Goal: Task Accomplishment & Management: Manage account settings

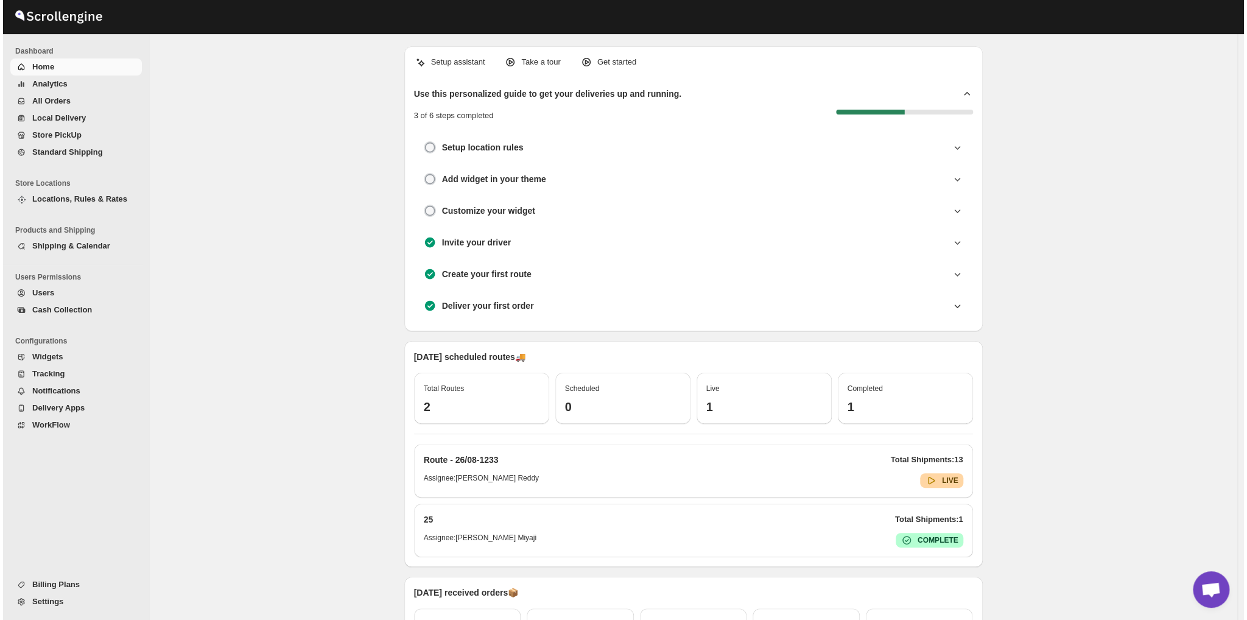
scroll to position [1447, 0]
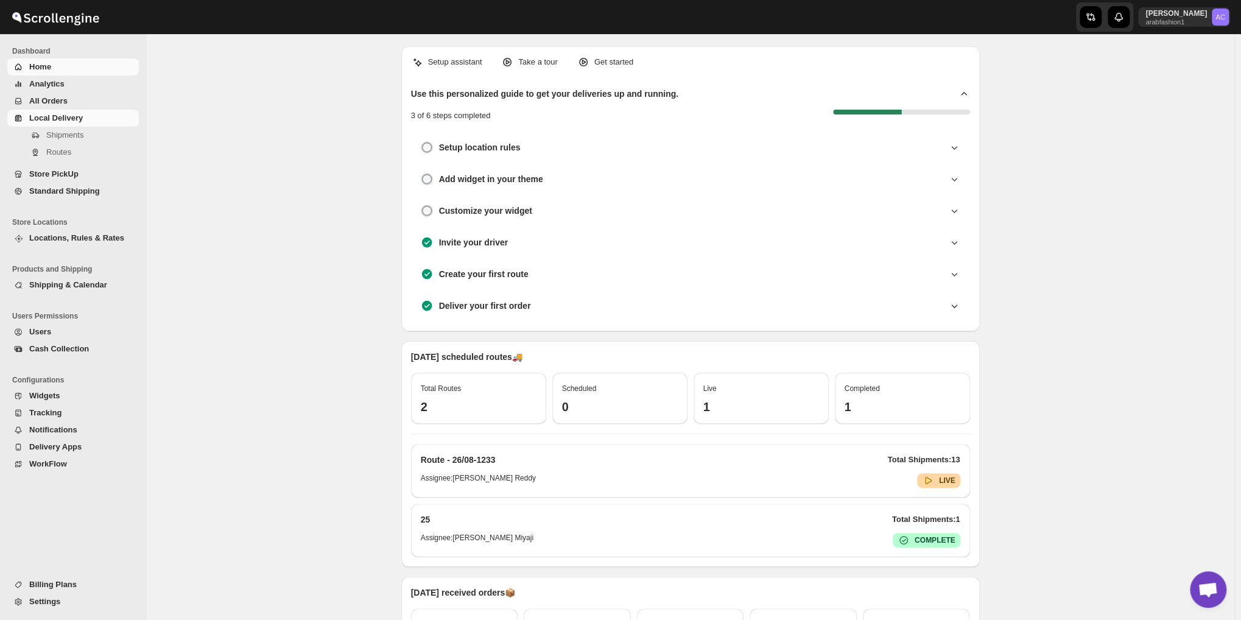
click at [83, 121] on span "Local Delivery" at bounding box center [82, 118] width 107 height 12
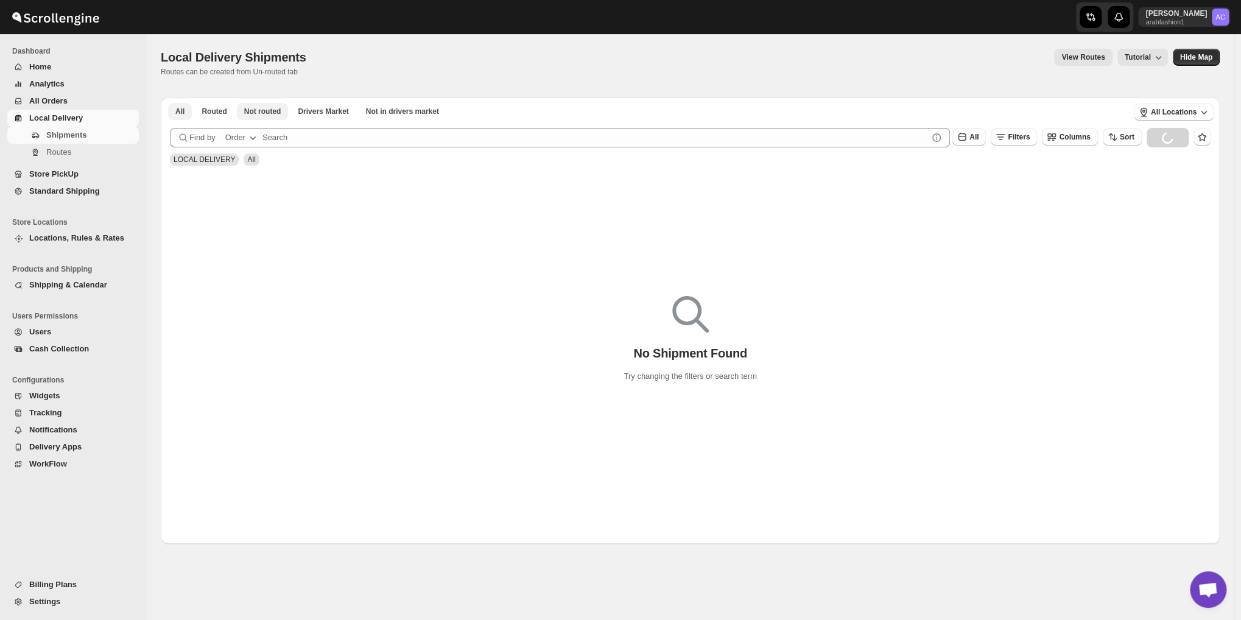
click at [258, 118] on button "Not routed" at bounding box center [263, 111] width 52 height 17
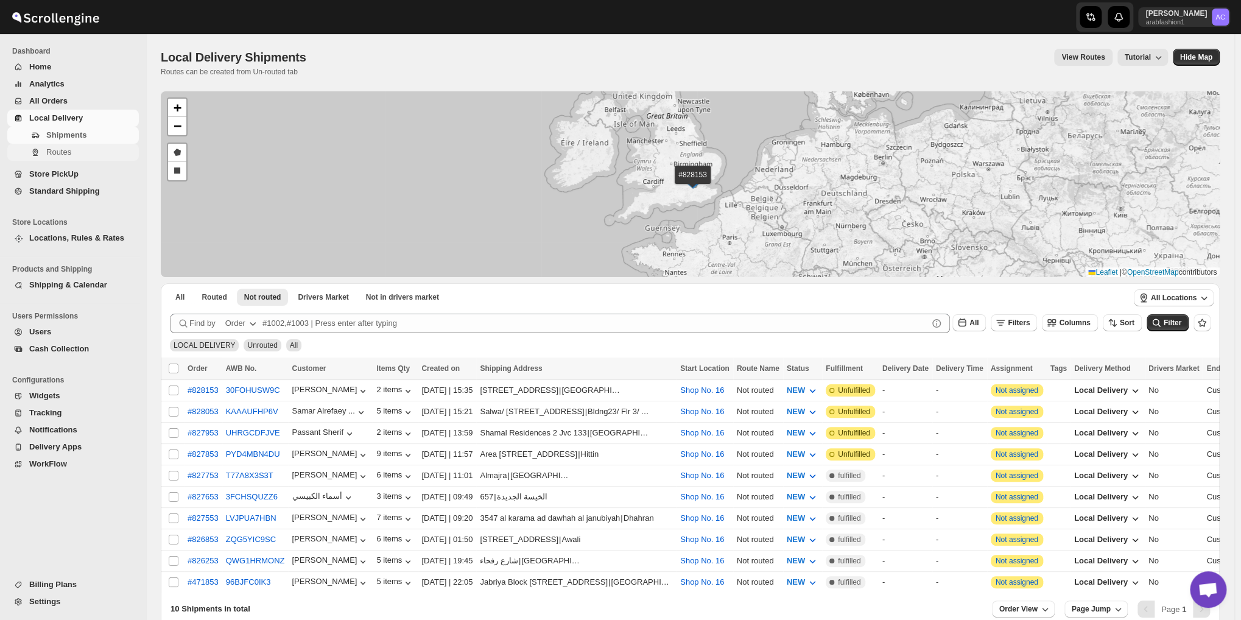
click at [51, 151] on span "Routes" at bounding box center [58, 151] width 25 height 9
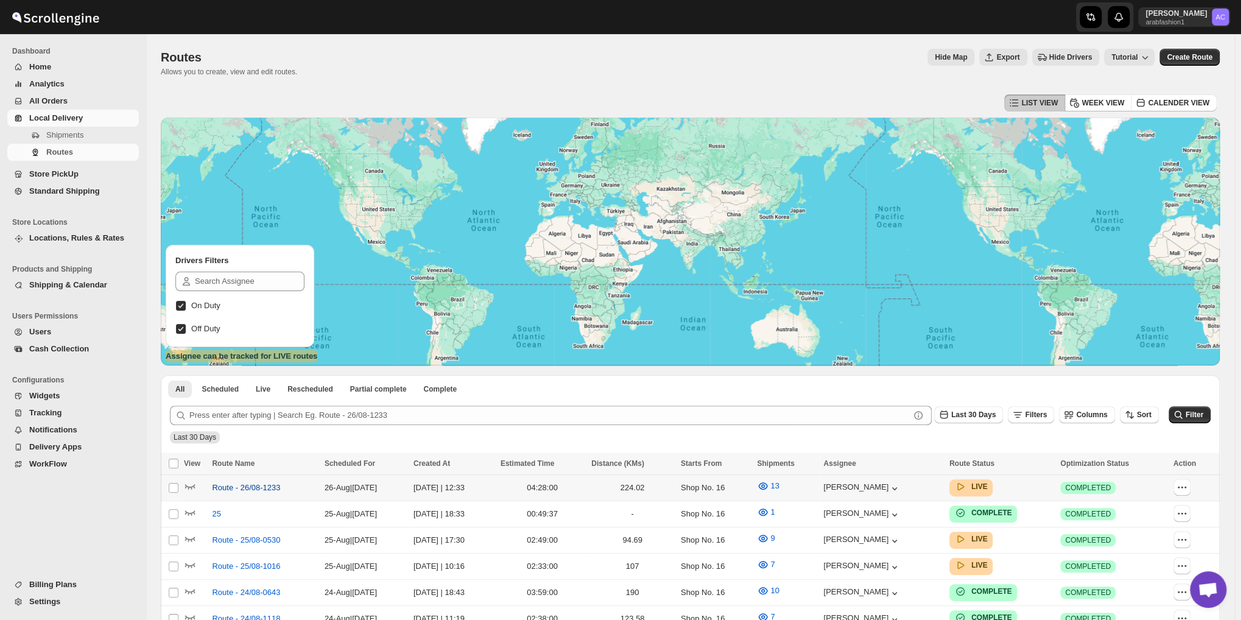
click at [250, 482] on span "Route - 26/08-1233" at bounding box center [246, 488] width 68 height 12
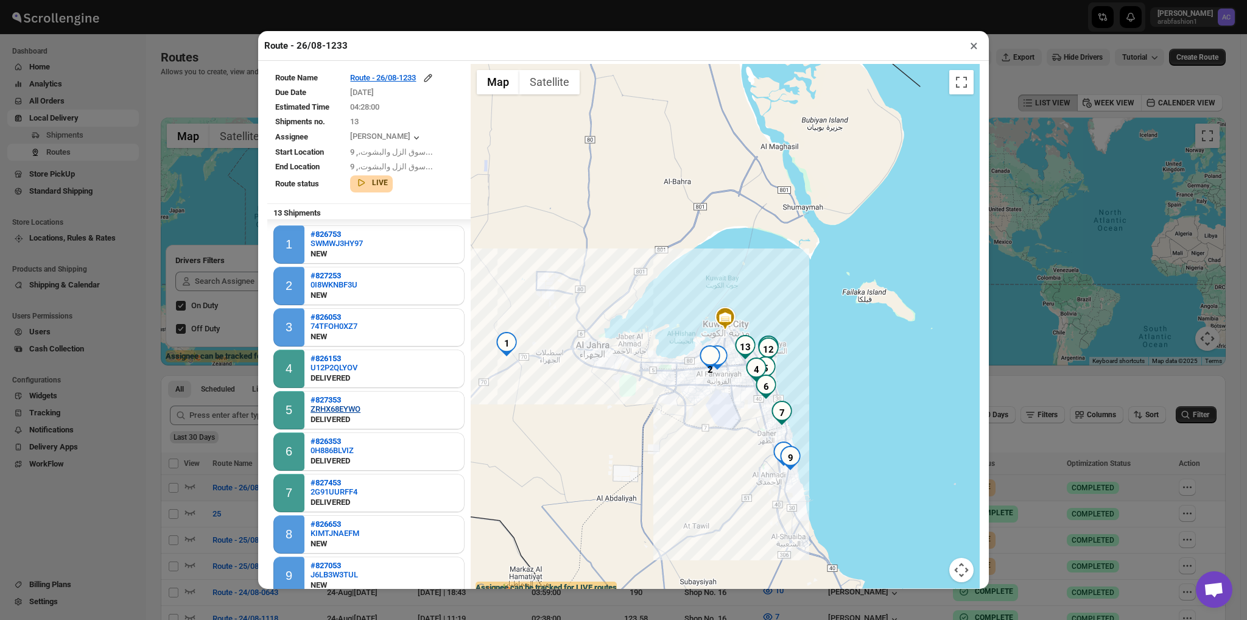
scroll to position [167, 0]
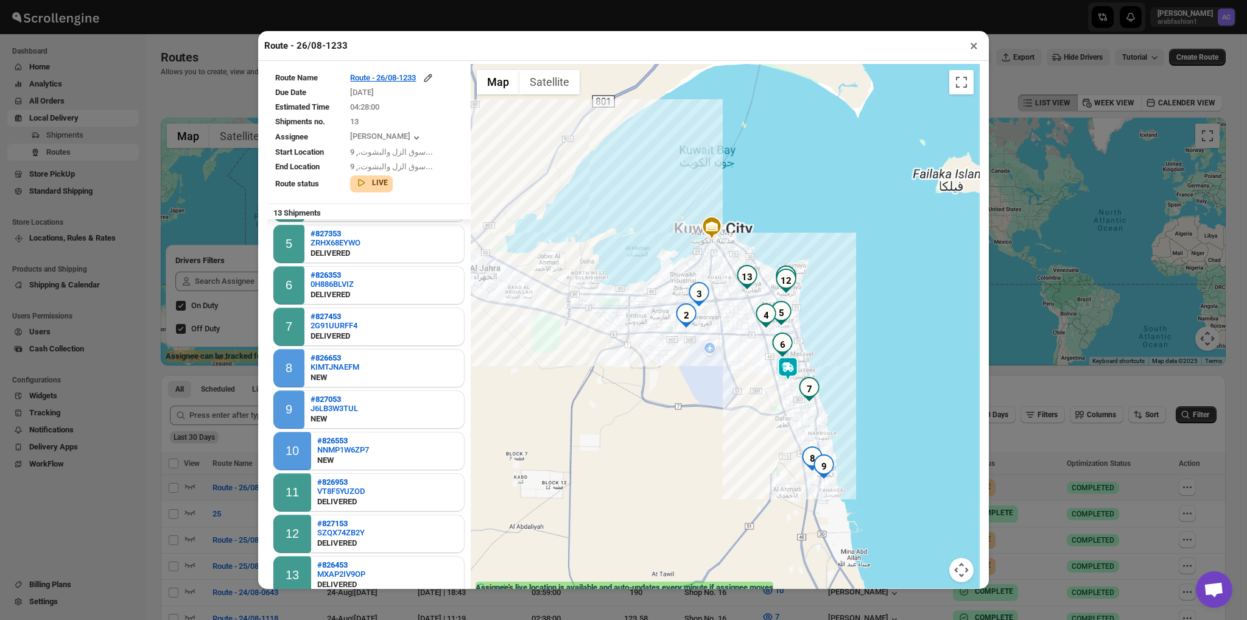
click at [738, 460] on div at bounding box center [725, 330] width 509 height 533
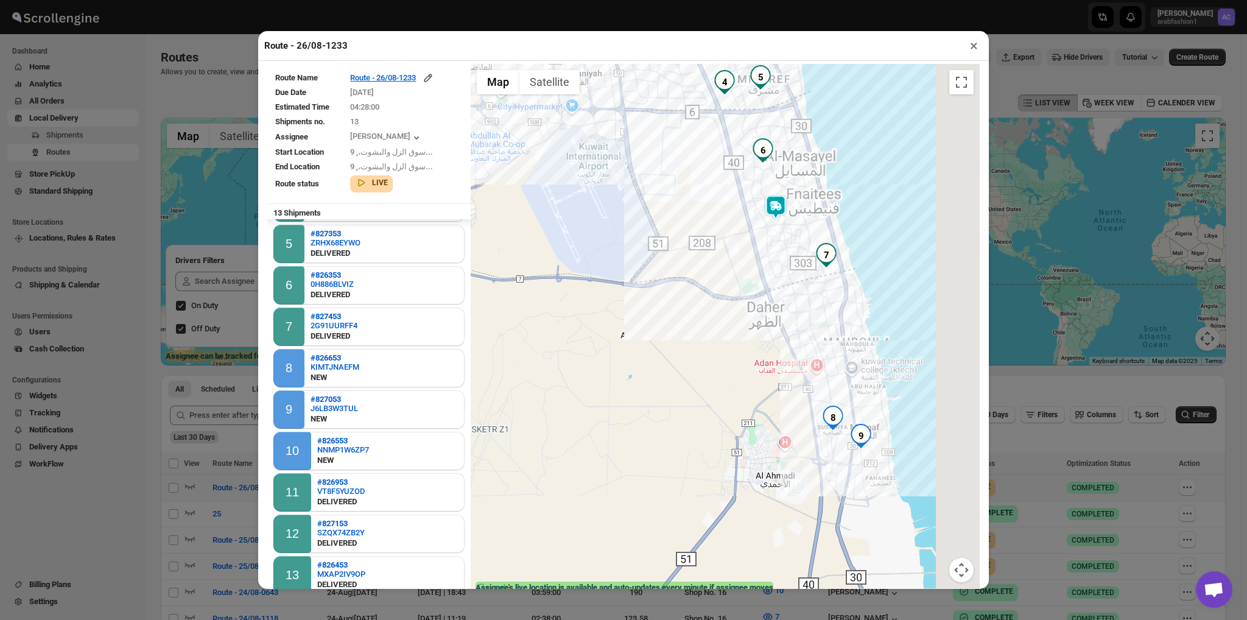
drag, startPoint x: 746, startPoint y: 444, endPoint x: 670, endPoint y: 379, distance: 100.6
click at [670, 379] on div at bounding box center [725, 330] width 509 height 533
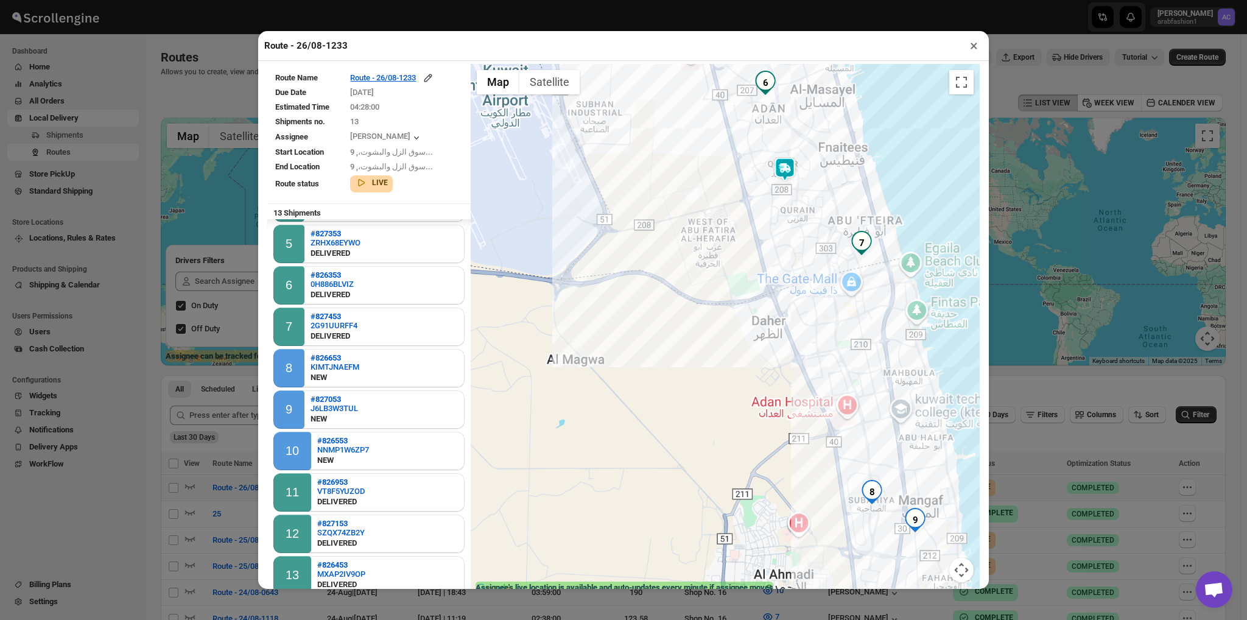
click at [751, 288] on div at bounding box center [725, 330] width 509 height 533
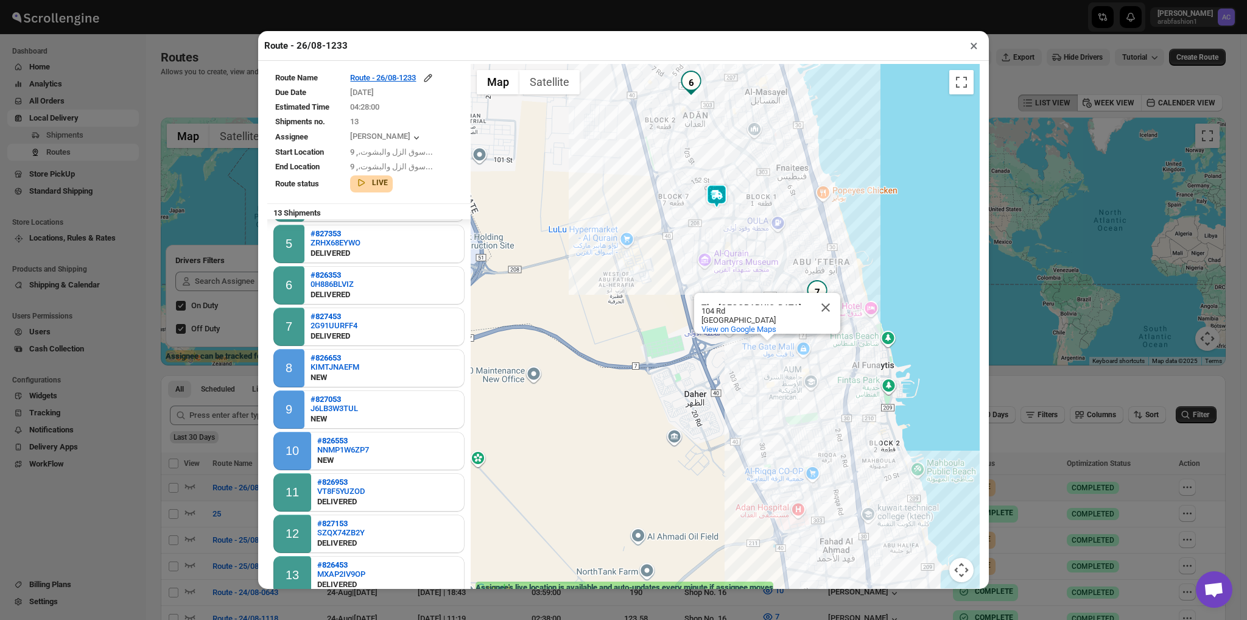
drag, startPoint x: 751, startPoint y: 288, endPoint x: 654, endPoint y: 366, distance: 123.8
click at [654, 366] on div "The [GEOGRAPHIC_DATA] [GEOGRAPHIC_DATA] [STREET_ADDRESS] View on Google Maps" at bounding box center [725, 330] width 509 height 533
click at [820, 302] on button "Close" at bounding box center [825, 307] width 29 height 29
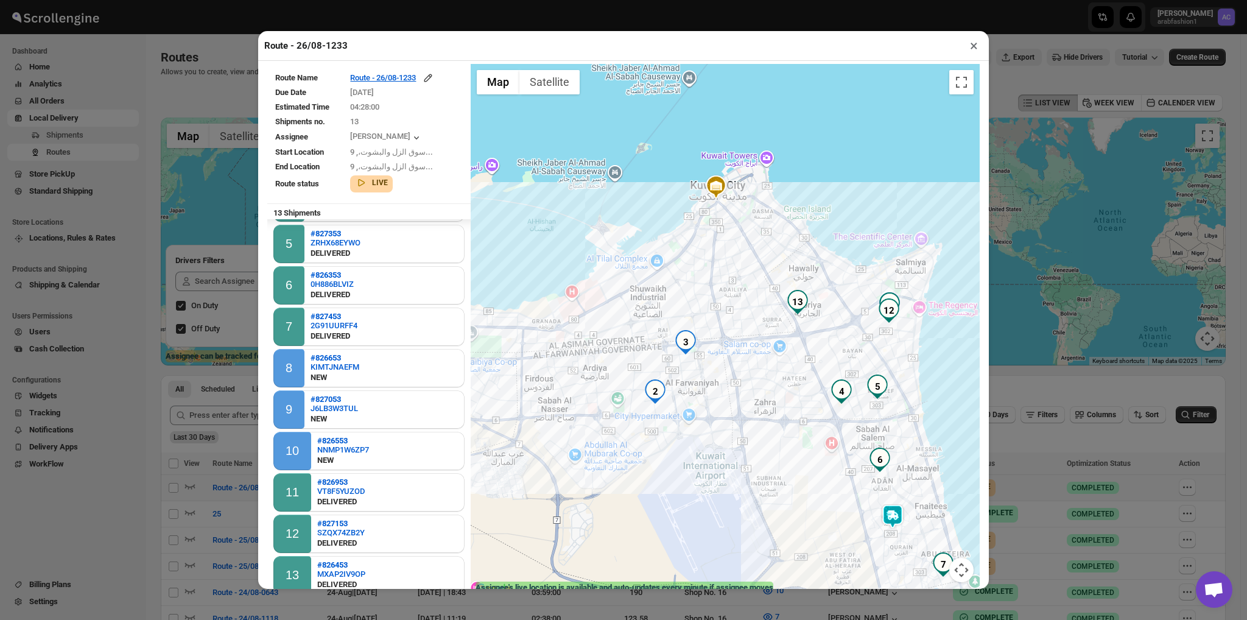
drag, startPoint x: 711, startPoint y: 410, endPoint x: 706, endPoint y: 249, distance: 160.8
click at [706, 249] on div at bounding box center [725, 330] width 509 height 533
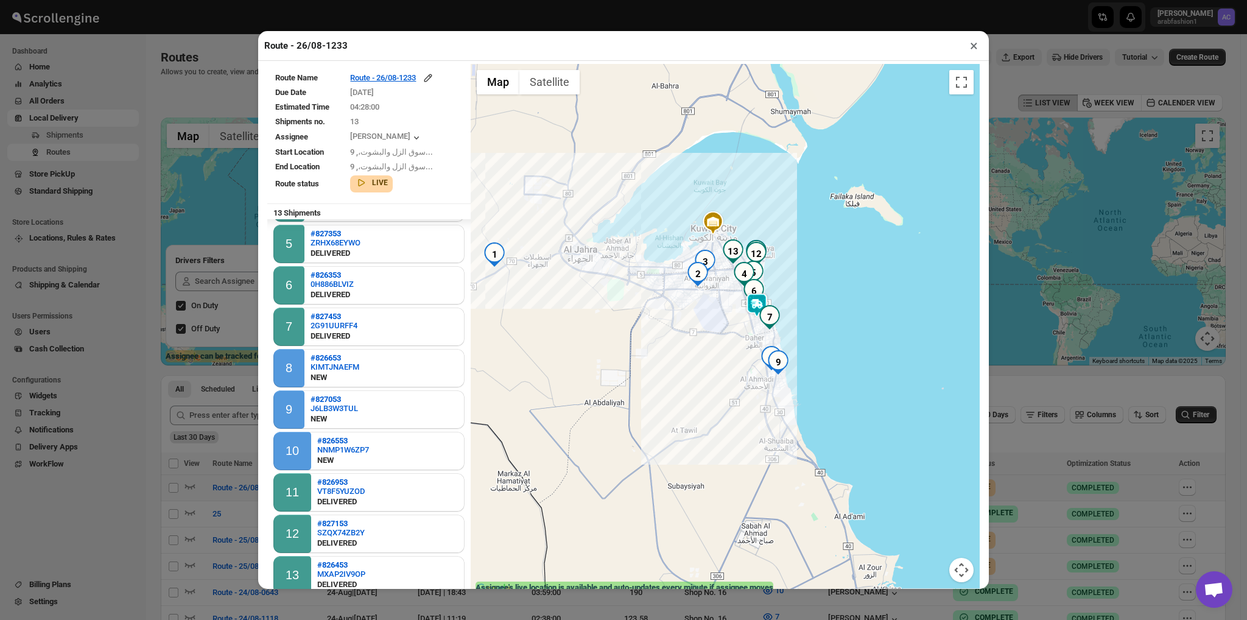
click at [706, 249] on div at bounding box center [725, 330] width 509 height 533
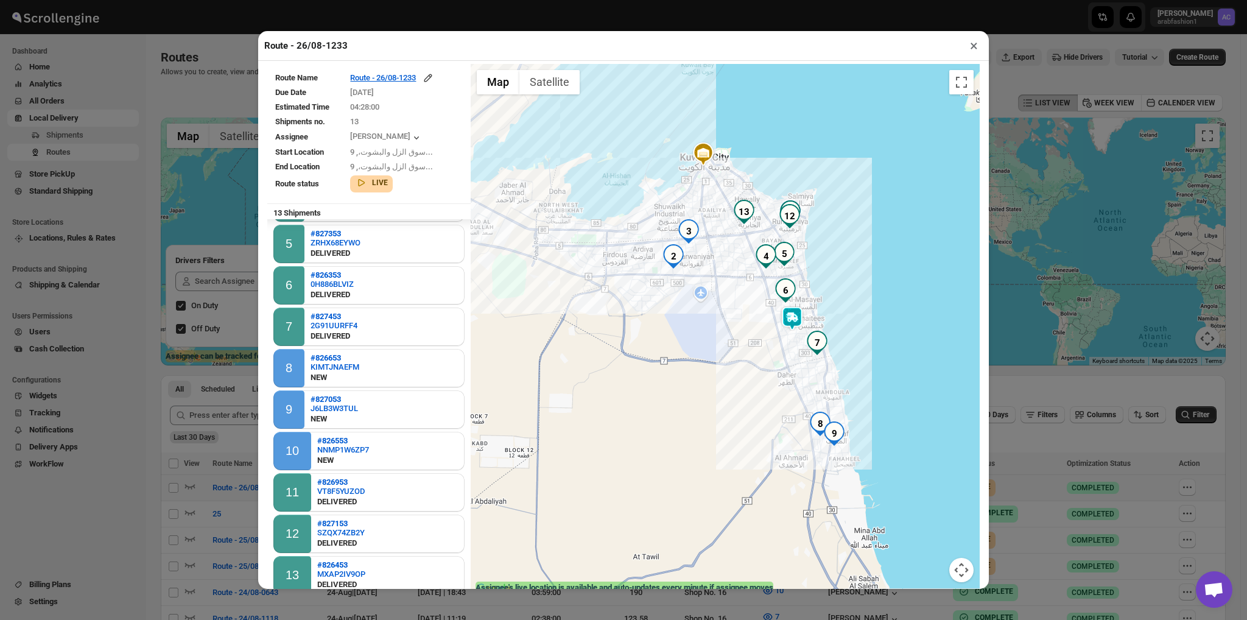
click at [716, 306] on div at bounding box center [725, 330] width 509 height 533
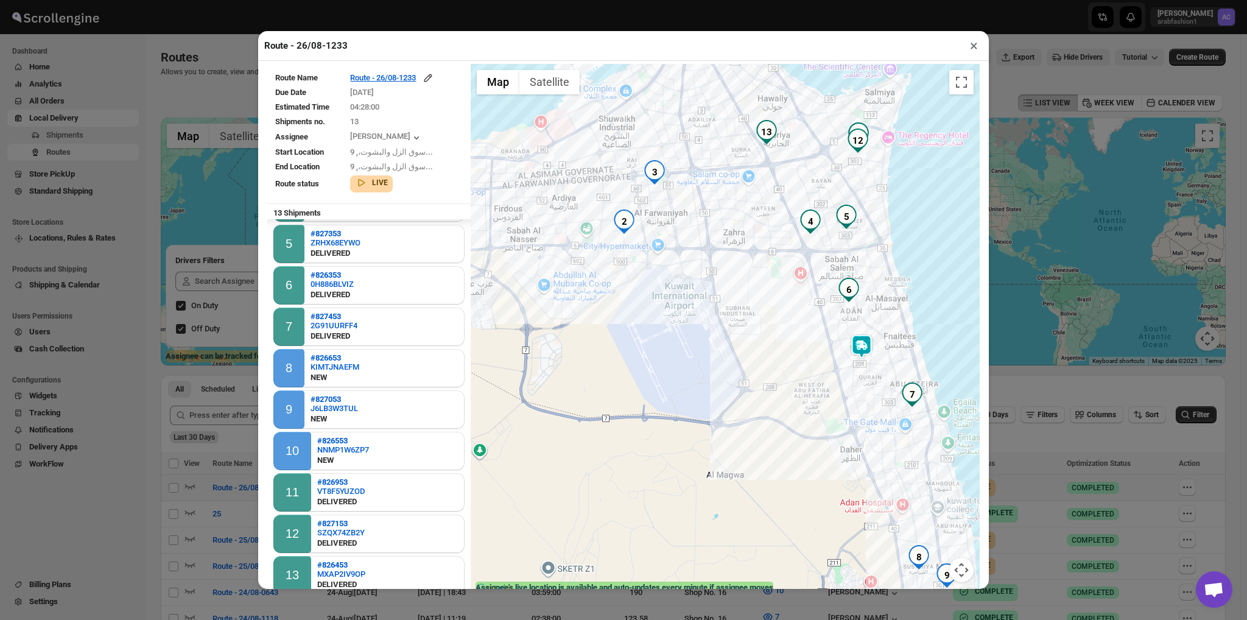
click at [672, 310] on div at bounding box center [725, 330] width 509 height 533
click at [731, 239] on button "Close" at bounding box center [737, 246] width 29 height 29
click at [670, 294] on div at bounding box center [725, 330] width 509 height 533
click at [728, 243] on button "Close" at bounding box center [737, 246] width 29 height 29
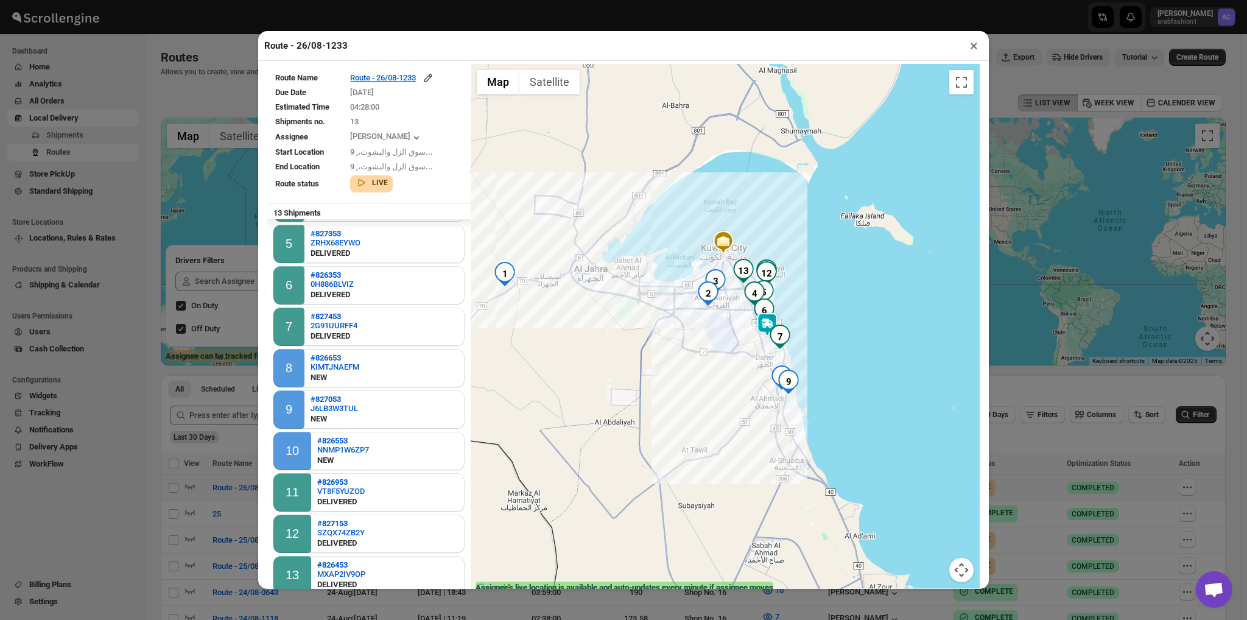
drag, startPoint x: 718, startPoint y: 366, endPoint x: 717, endPoint y: 284, distance: 82.2
click at [717, 284] on div at bounding box center [725, 330] width 509 height 533
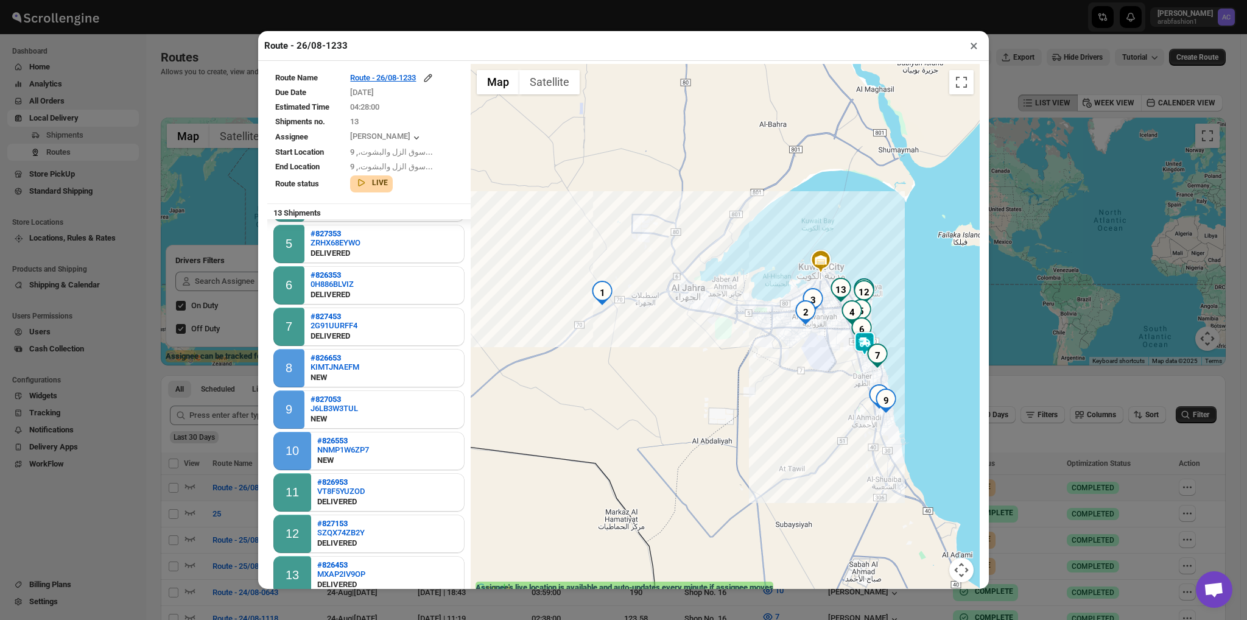
drag, startPoint x: 524, startPoint y: 326, endPoint x: 622, endPoint y: 345, distance: 100.5
click at [622, 345] on div at bounding box center [725, 330] width 509 height 533
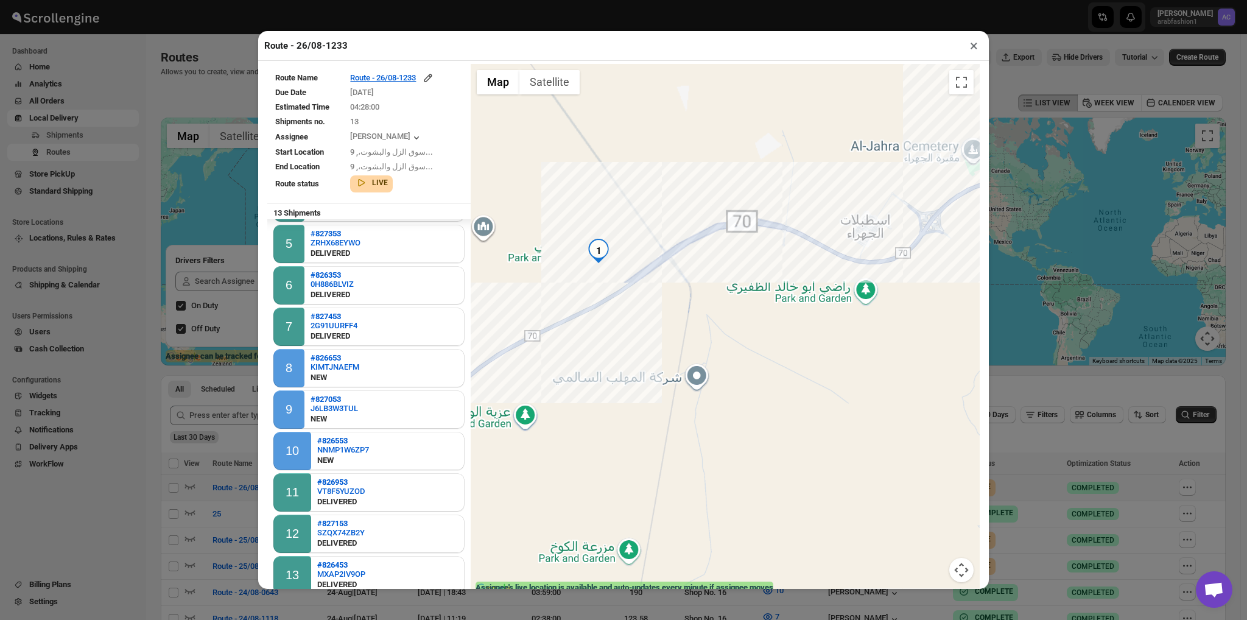
click at [597, 315] on div at bounding box center [725, 330] width 509 height 533
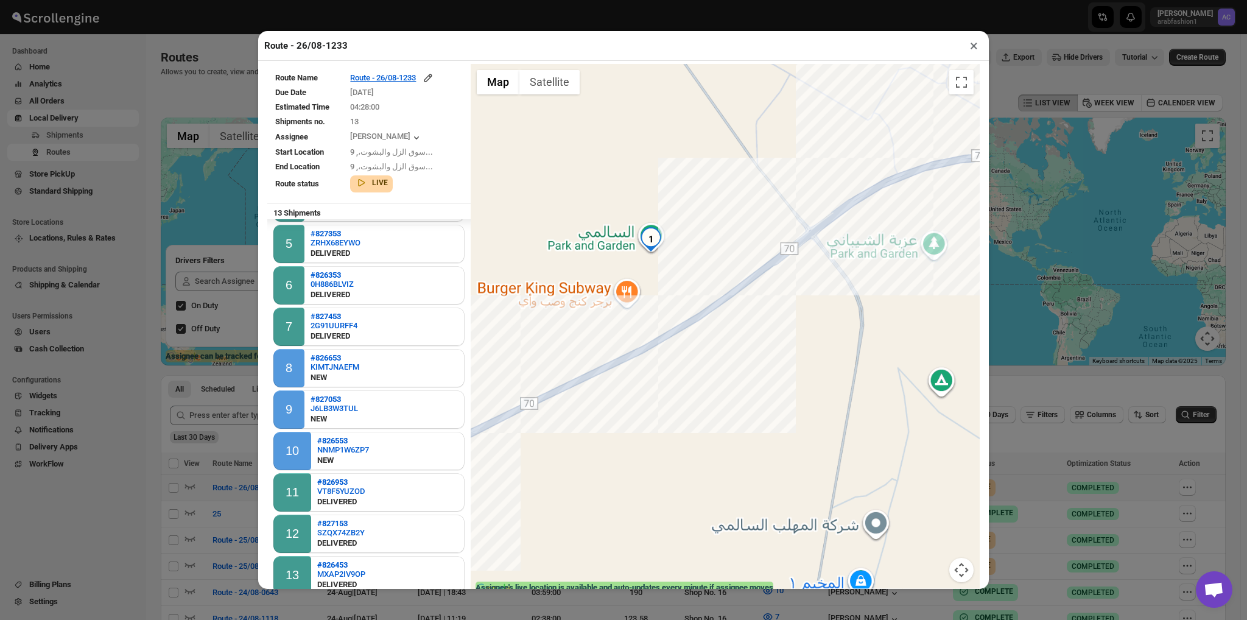
drag, startPoint x: 597, startPoint y: 315, endPoint x: 667, endPoint y: 382, distance: 97.7
click at [667, 382] on div at bounding box center [725, 330] width 509 height 533
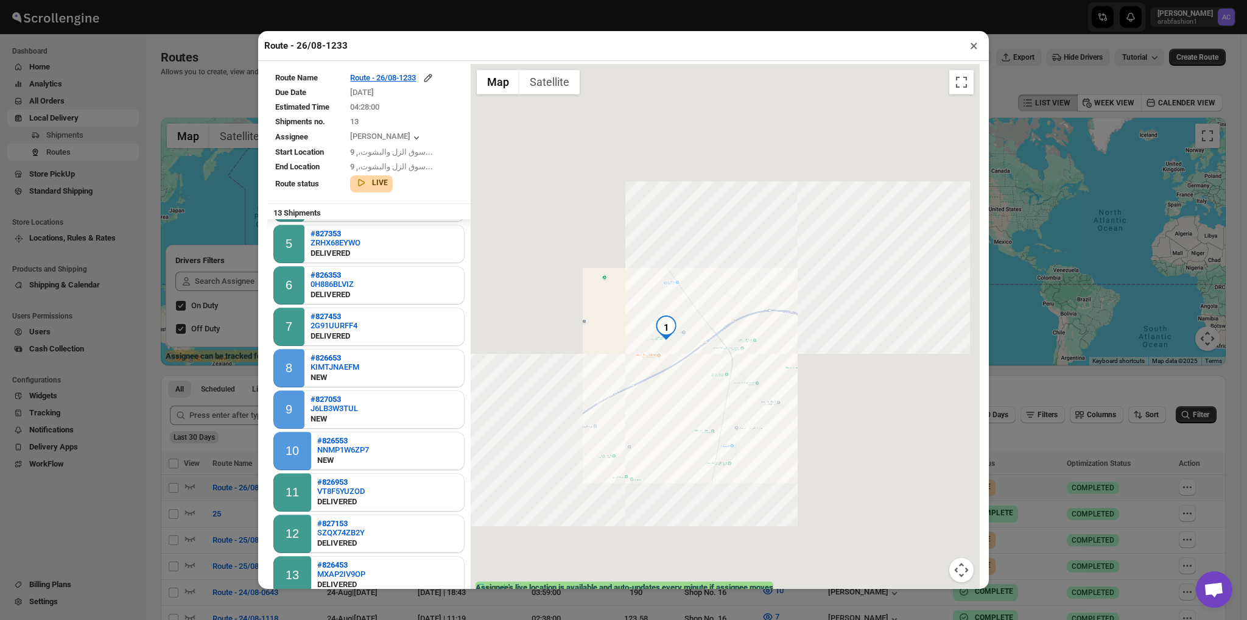
click at [667, 382] on div at bounding box center [725, 330] width 509 height 533
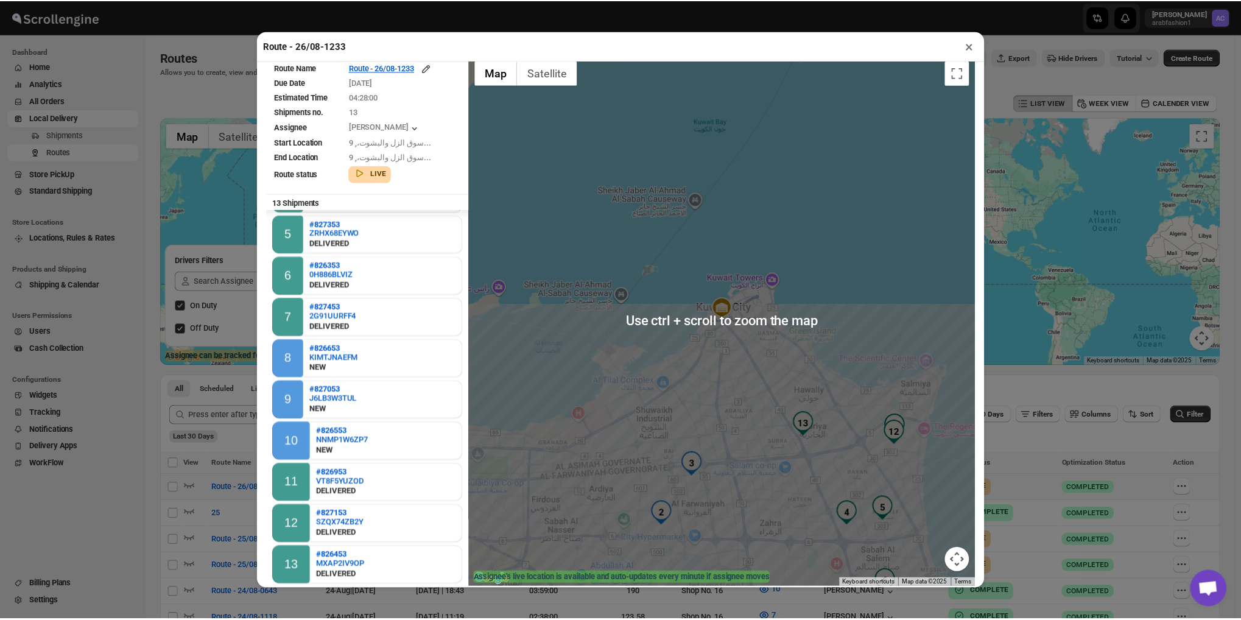
scroll to position [23, 0]
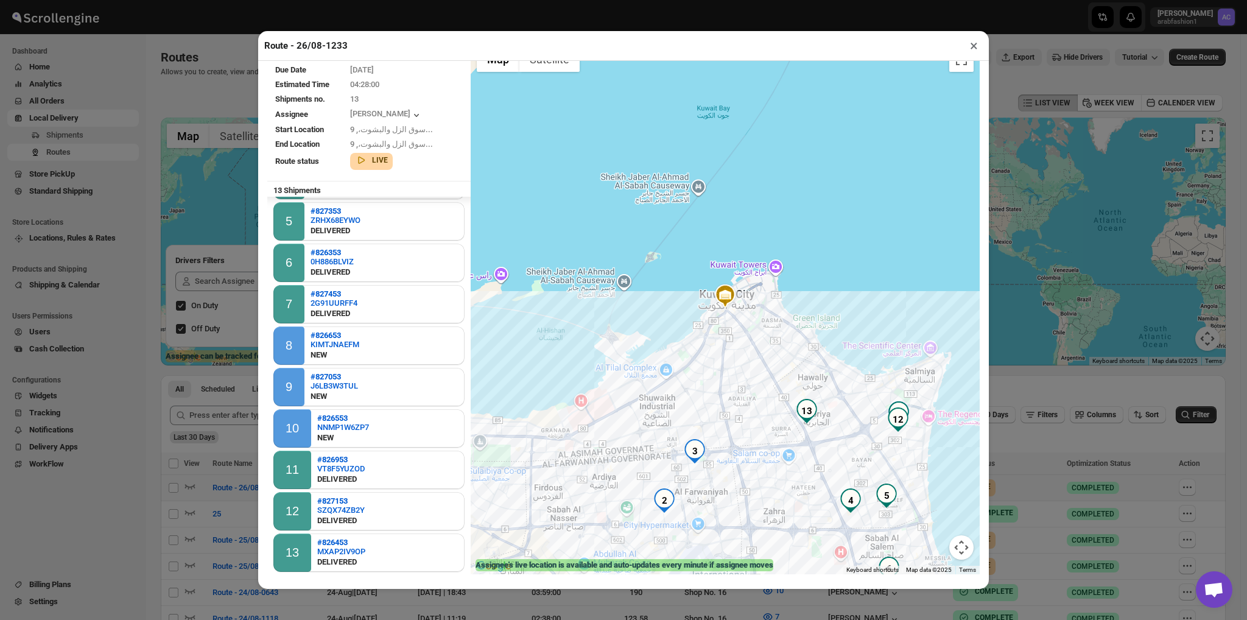
click at [972, 37] on button "×" at bounding box center [974, 45] width 18 height 17
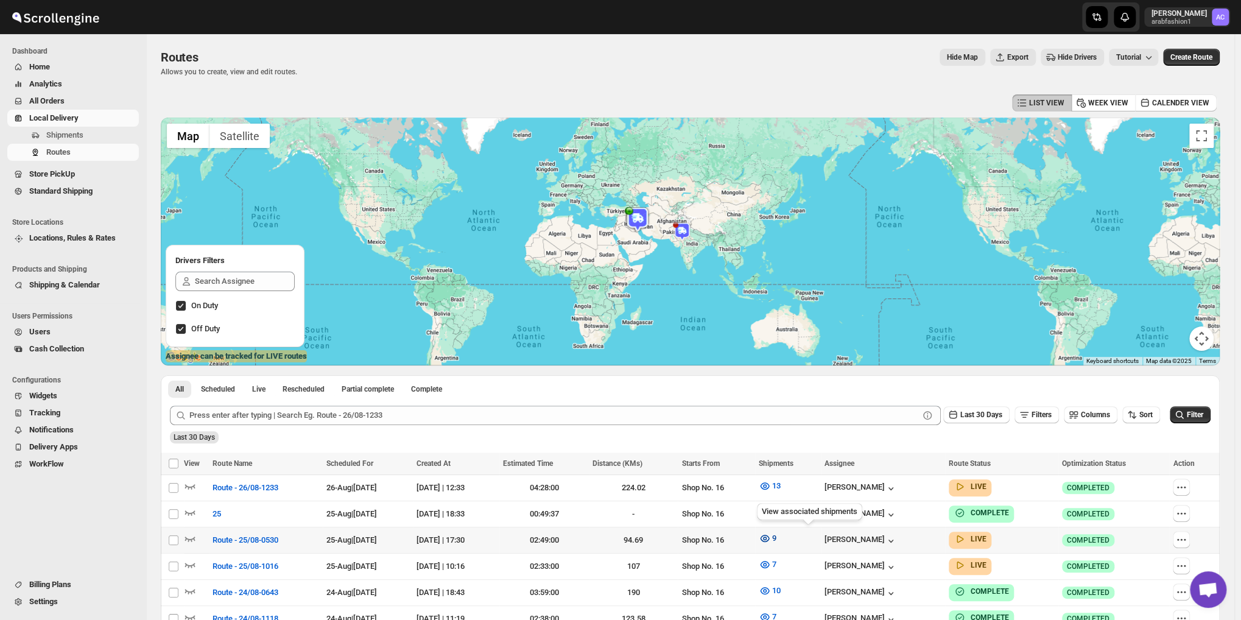
click at [776, 536] on span "9" at bounding box center [774, 537] width 4 height 9
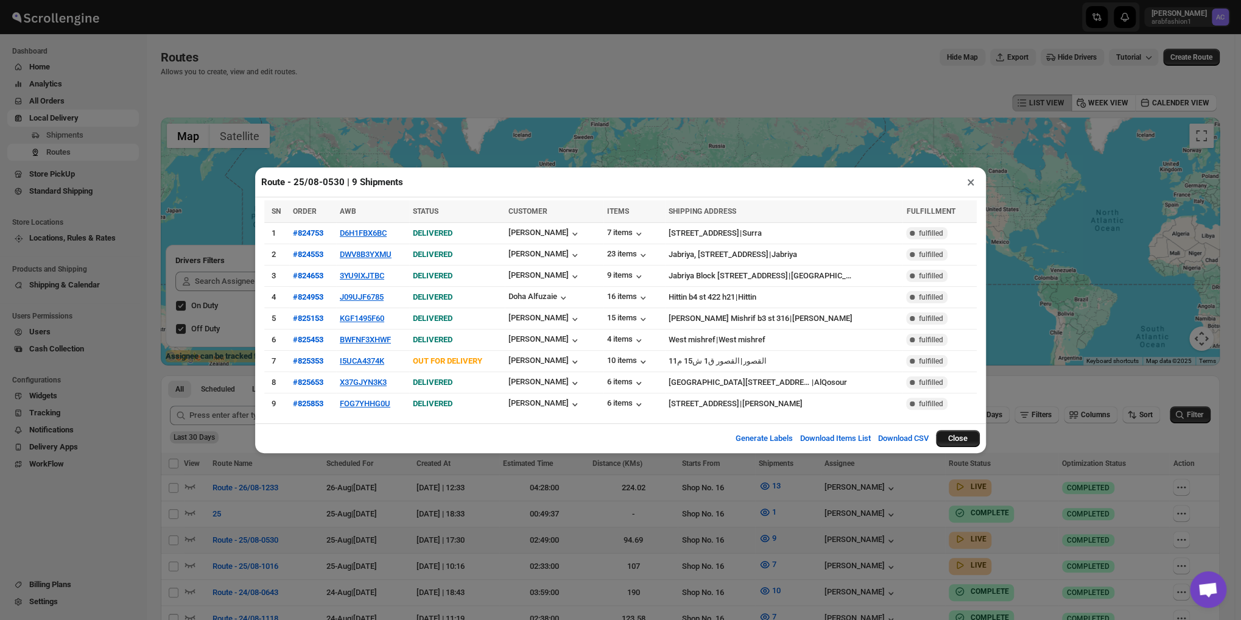
click at [948, 438] on button "Close" at bounding box center [958, 438] width 44 height 17
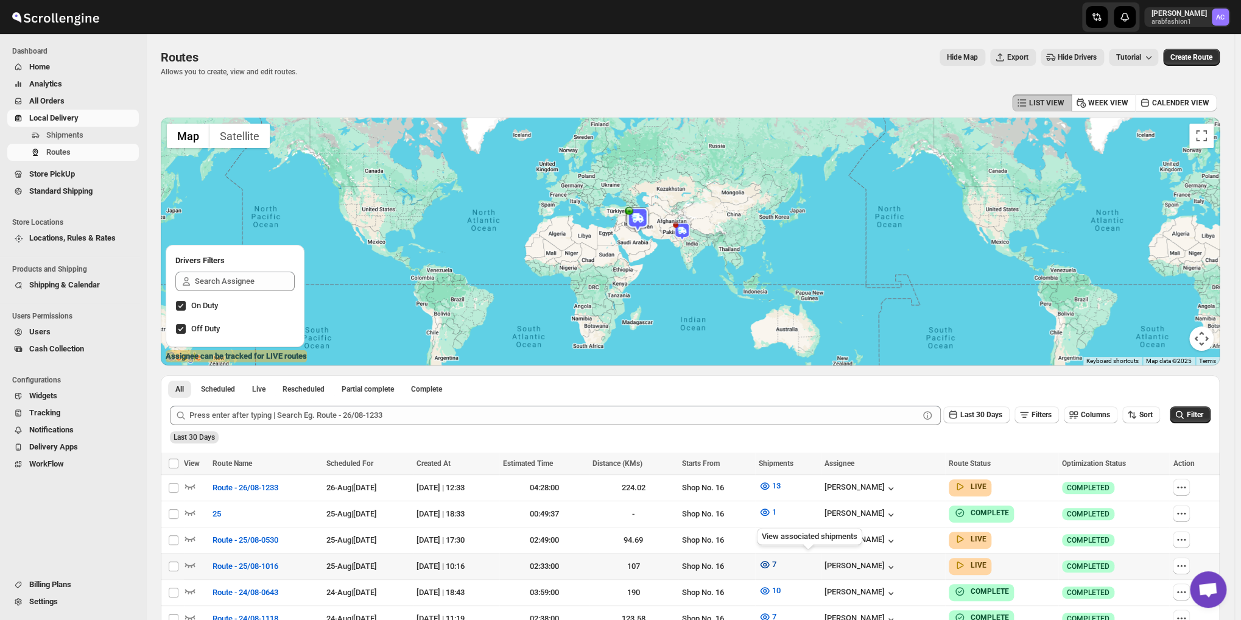
click at [776, 564] on span "7" at bounding box center [774, 563] width 4 height 9
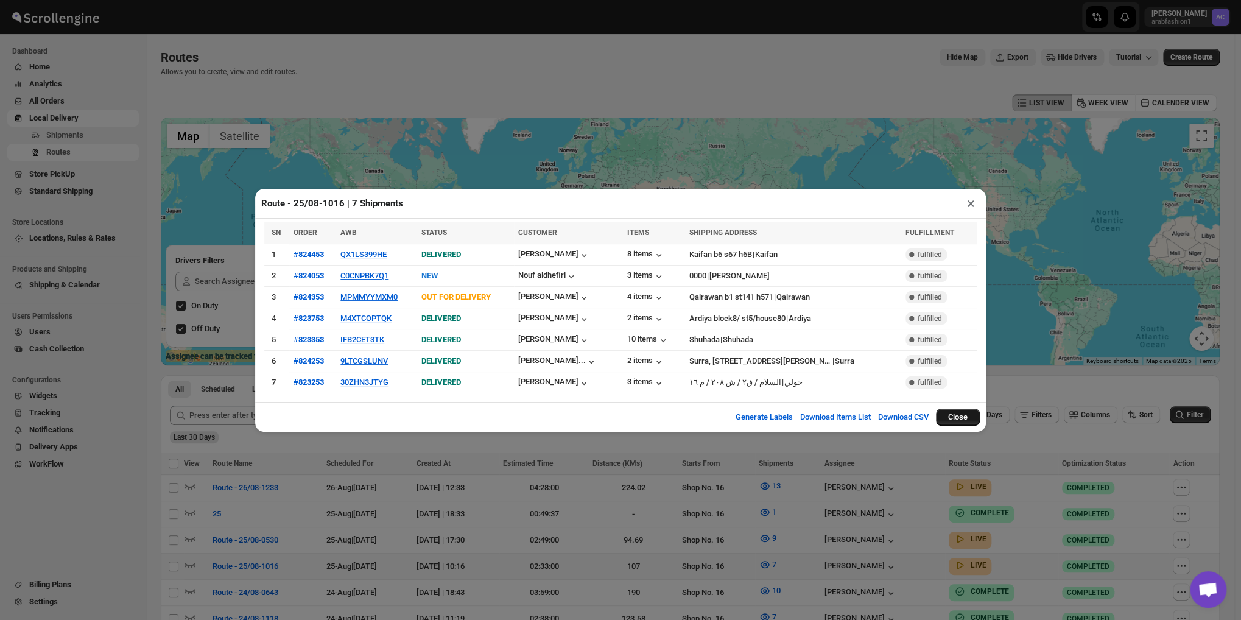
click at [969, 412] on button "Close" at bounding box center [958, 416] width 44 height 17
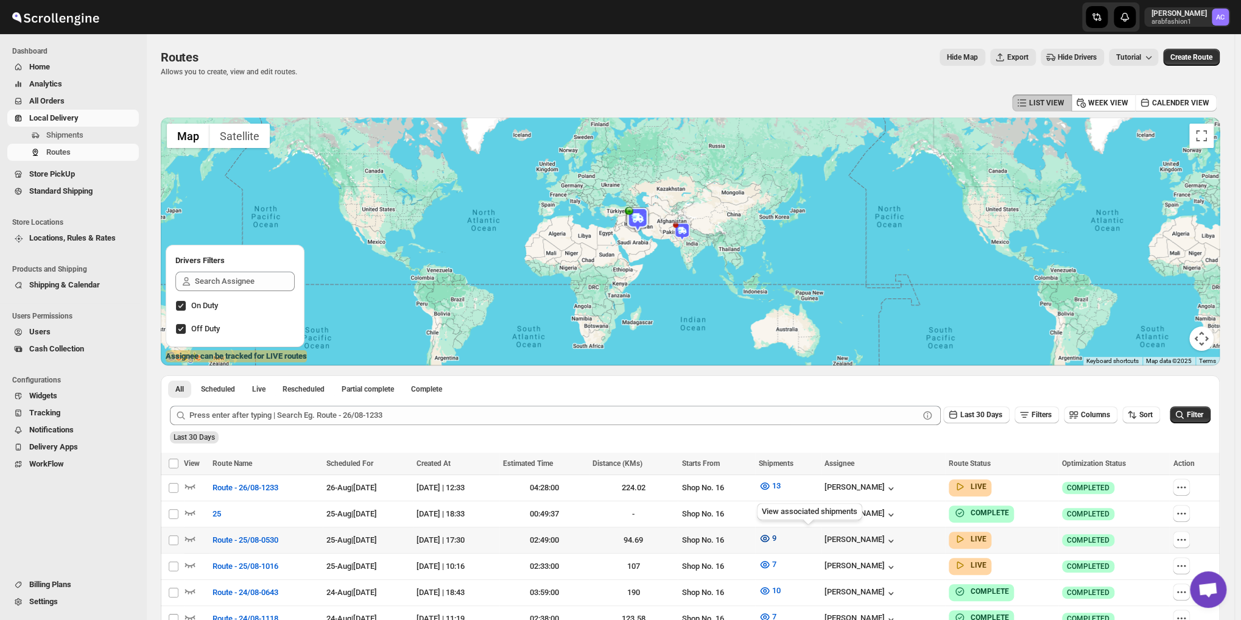
click at [776, 534] on span "9" at bounding box center [774, 537] width 4 height 9
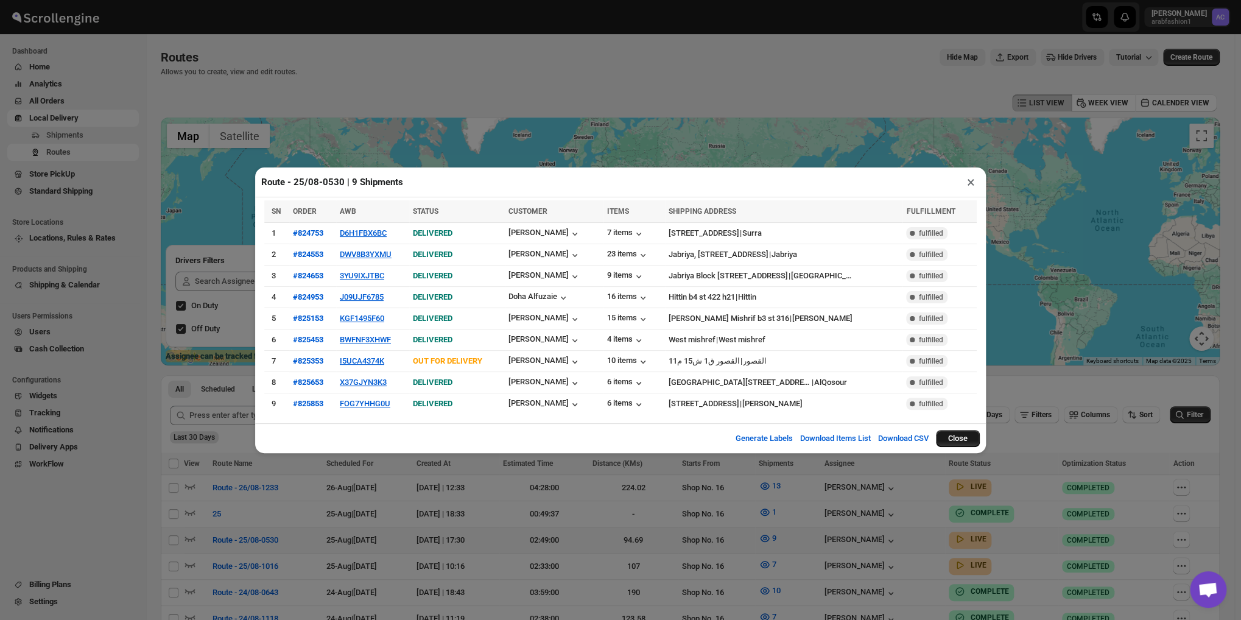
click at [957, 438] on button "Close" at bounding box center [958, 438] width 44 height 17
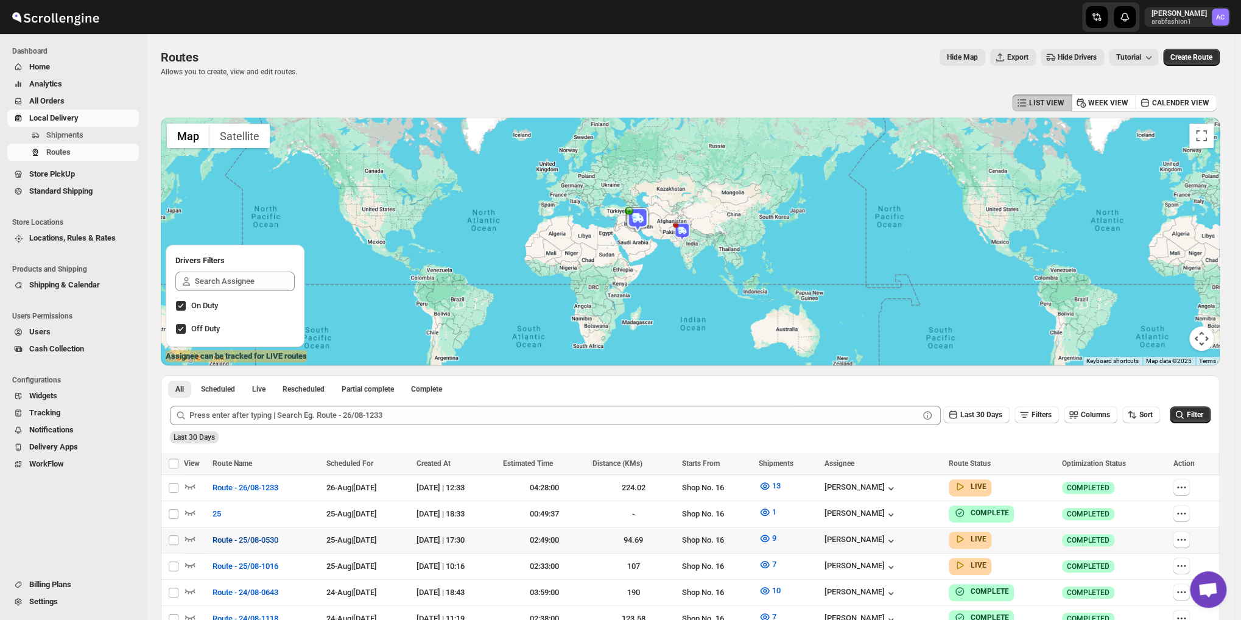
click at [225, 539] on span "Route - 25/08-0530" at bounding box center [245, 540] width 66 height 12
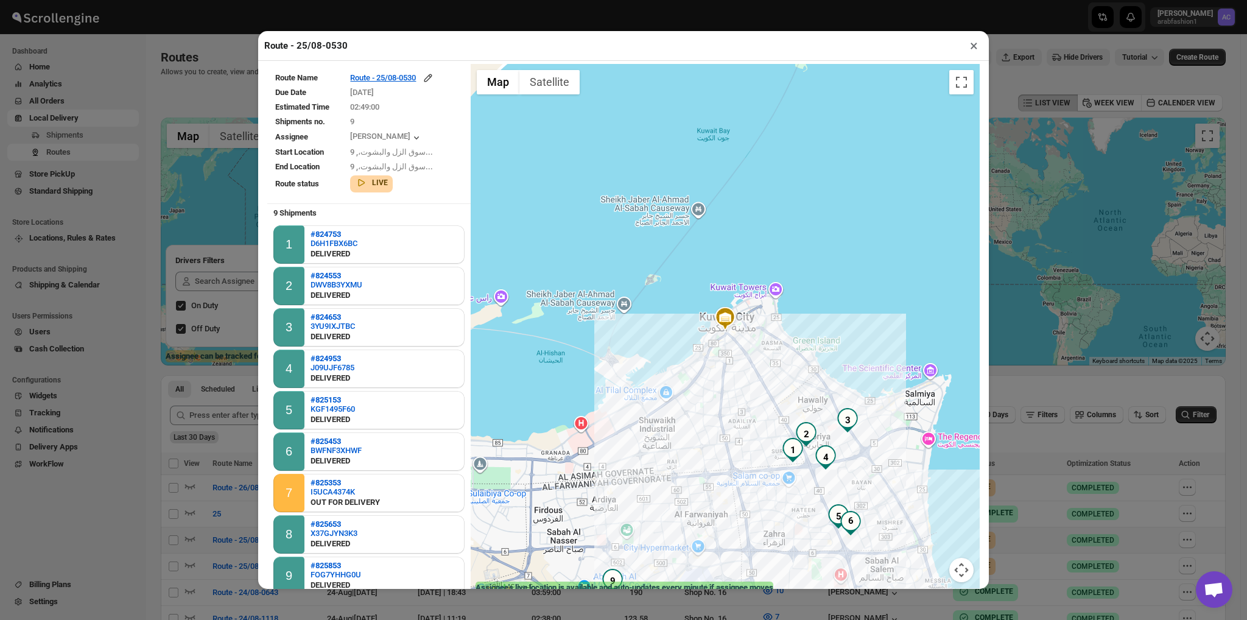
click at [974, 44] on button "×" at bounding box center [974, 45] width 18 height 17
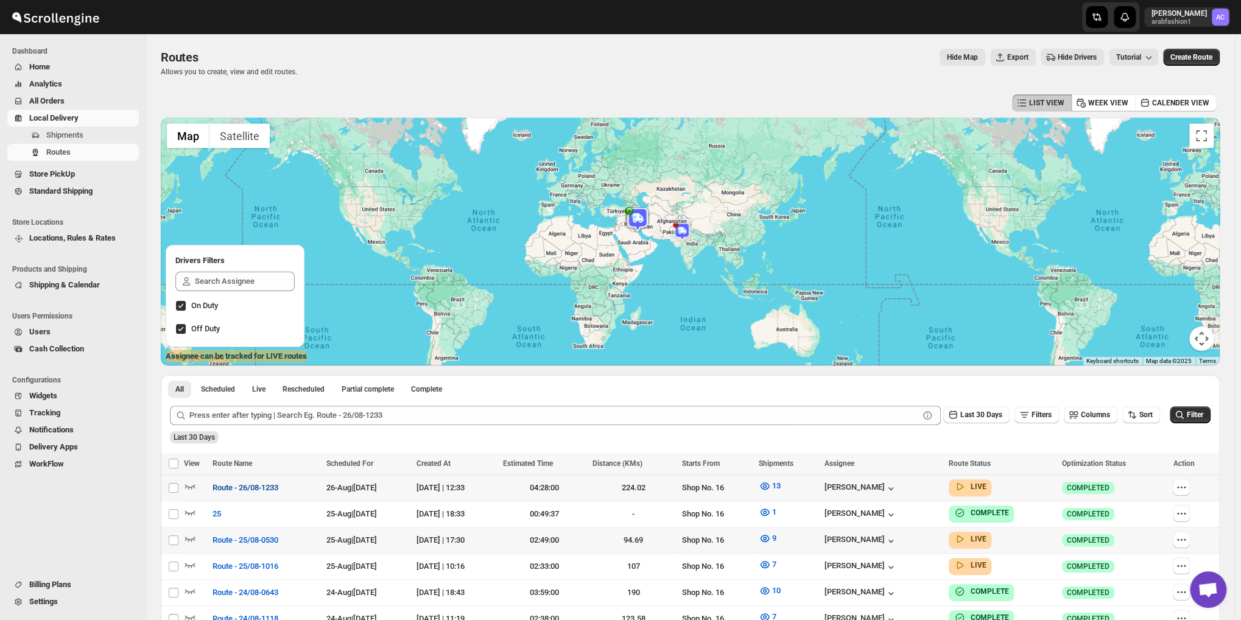
click at [231, 496] on button "Route - 26/08-1233" at bounding box center [245, 487] width 80 height 19
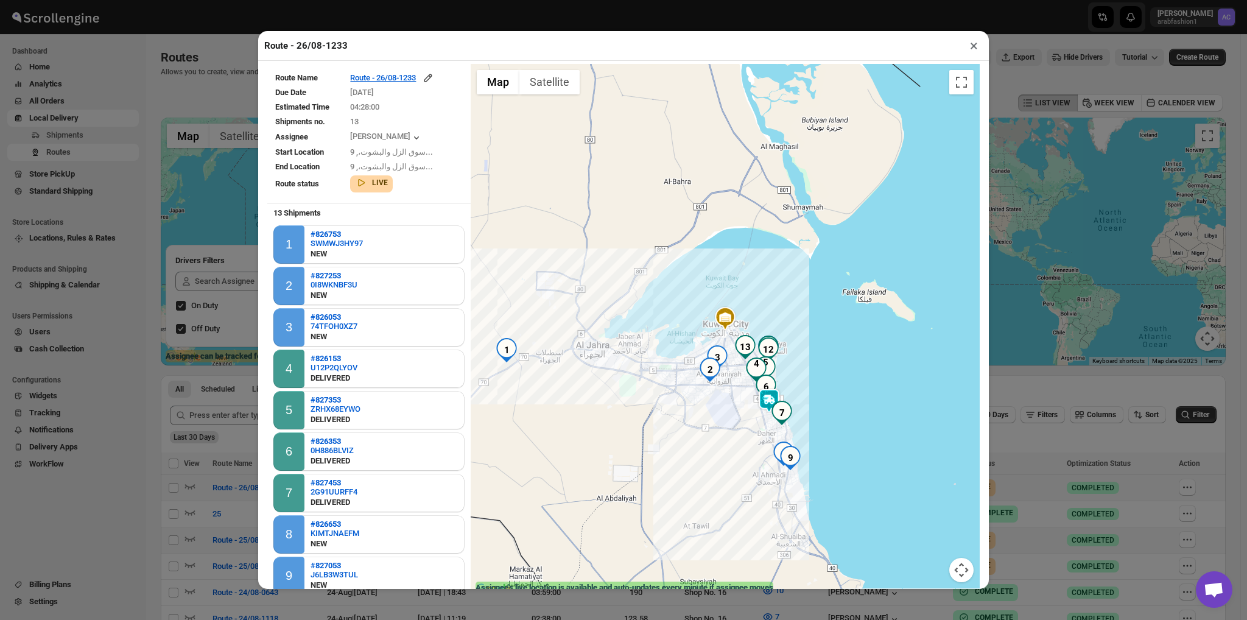
click at [977, 48] on button "×" at bounding box center [974, 45] width 18 height 17
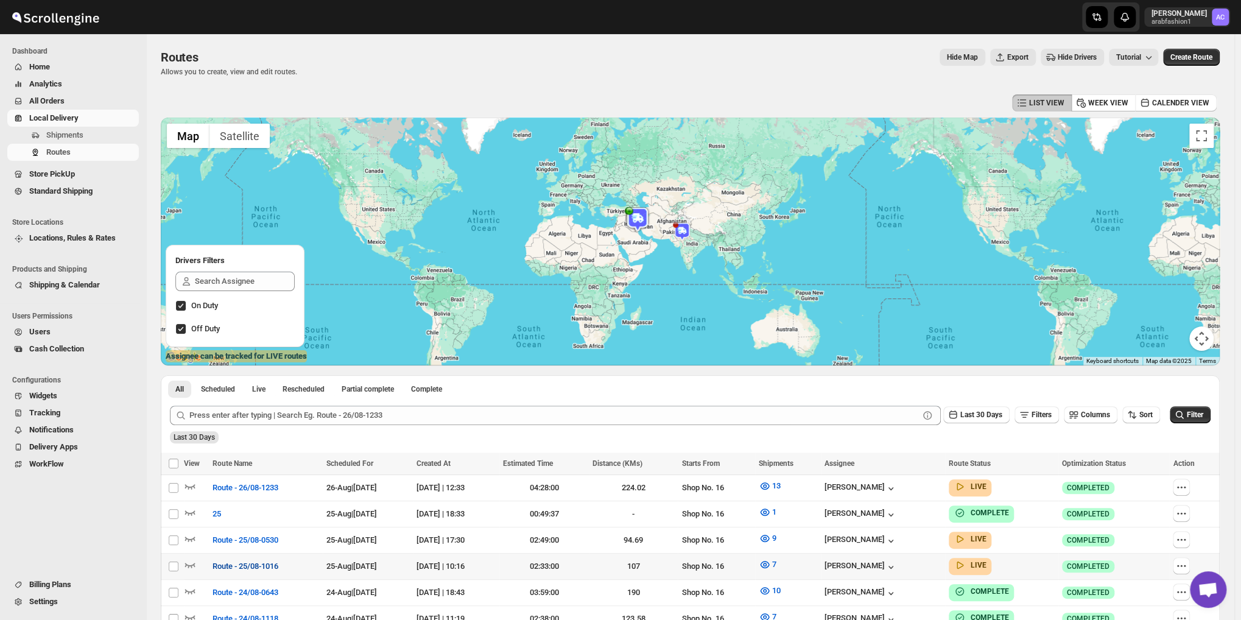
click at [236, 560] on span "Route - 25/08-1016" at bounding box center [245, 566] width 66 height 12
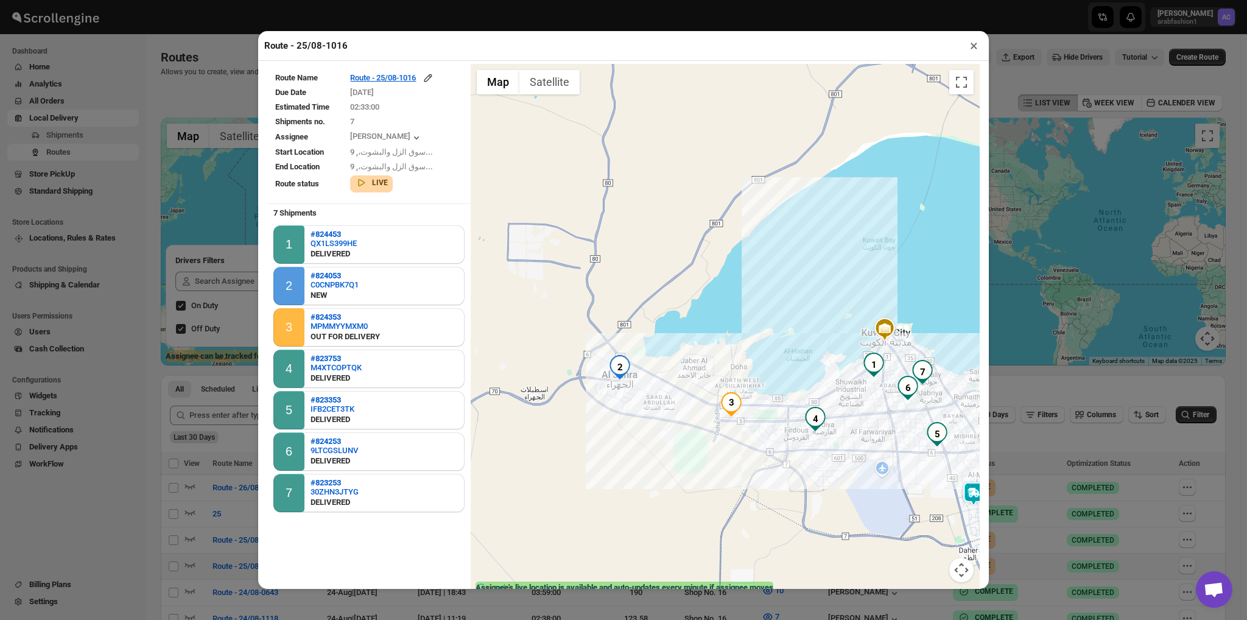
drag, startPoint x: 635, startPoint y: 424, endPoint x: 745, endPoint y: 434, distance: 110.1
click at [745, 434] on div at bounding box center [725, 330] width 509 height 533
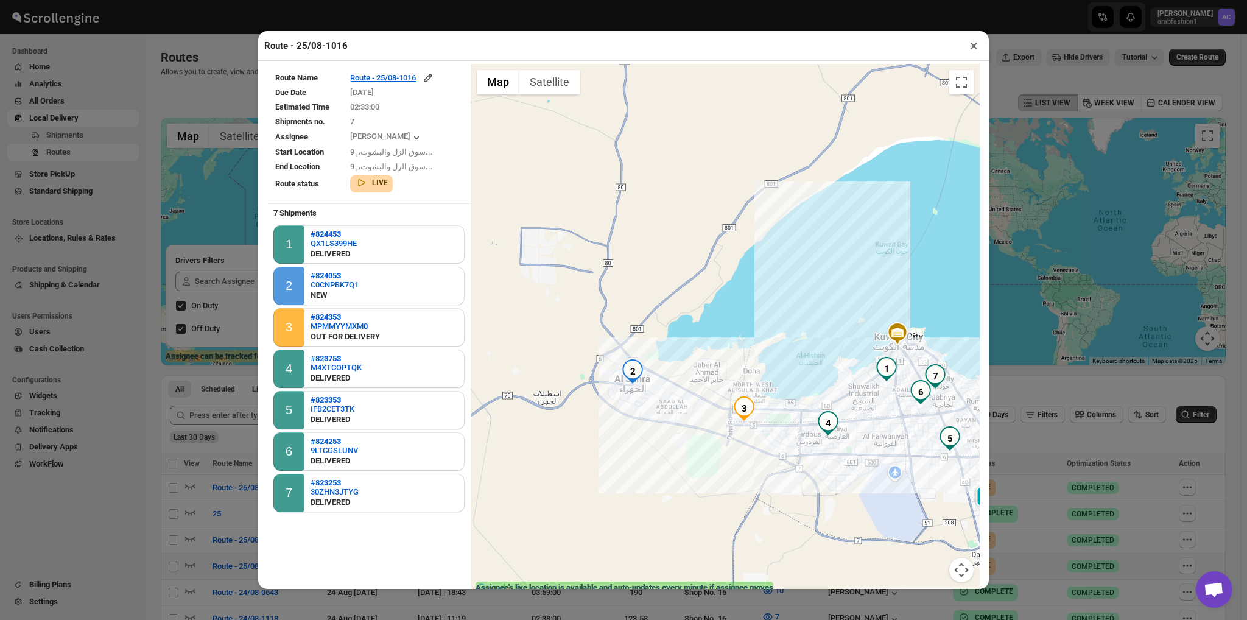
click at [626, 380] on img "2" at bounding box center [632, 371] width 24 height 24
click at [735, 410] on img "3" at bounding box center [744, 408] width 24 height 24
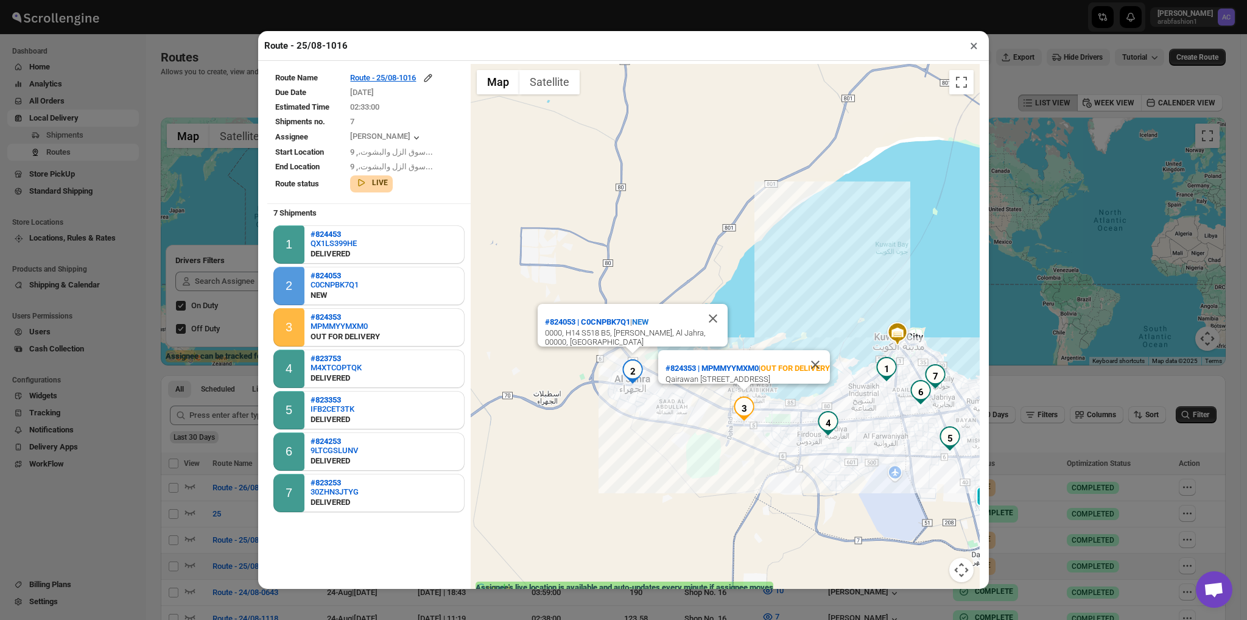
click at [975, 47] on button "×" at bounding box center [974, 45] width 18 height 17
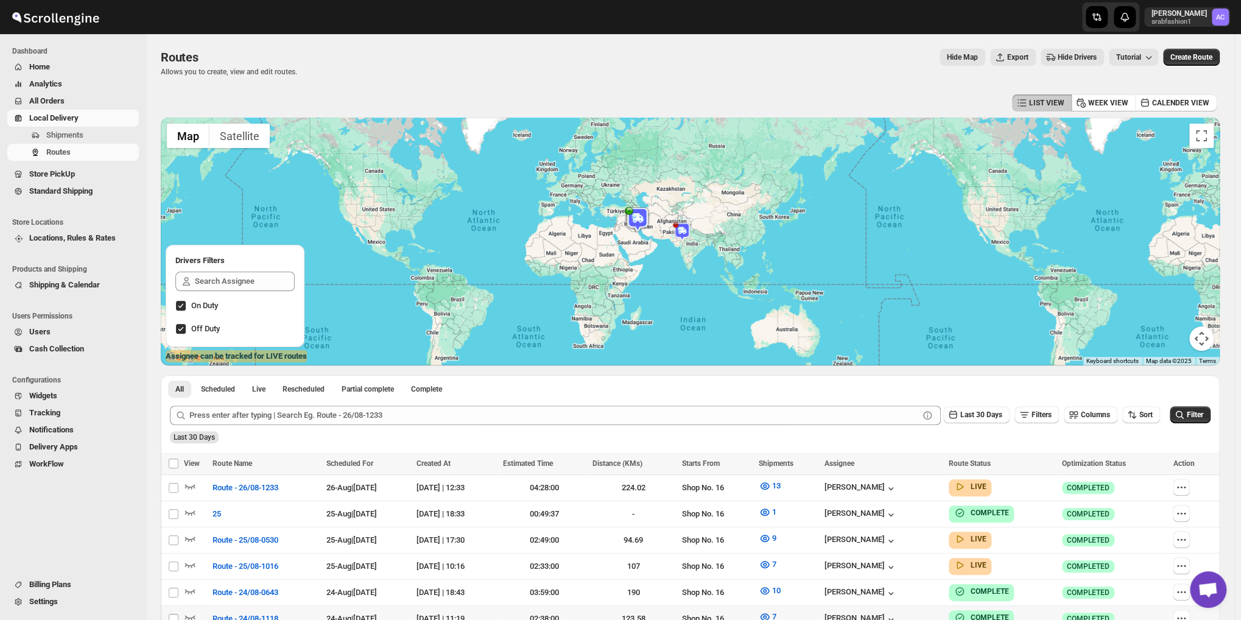
scroll to position [101, 0]
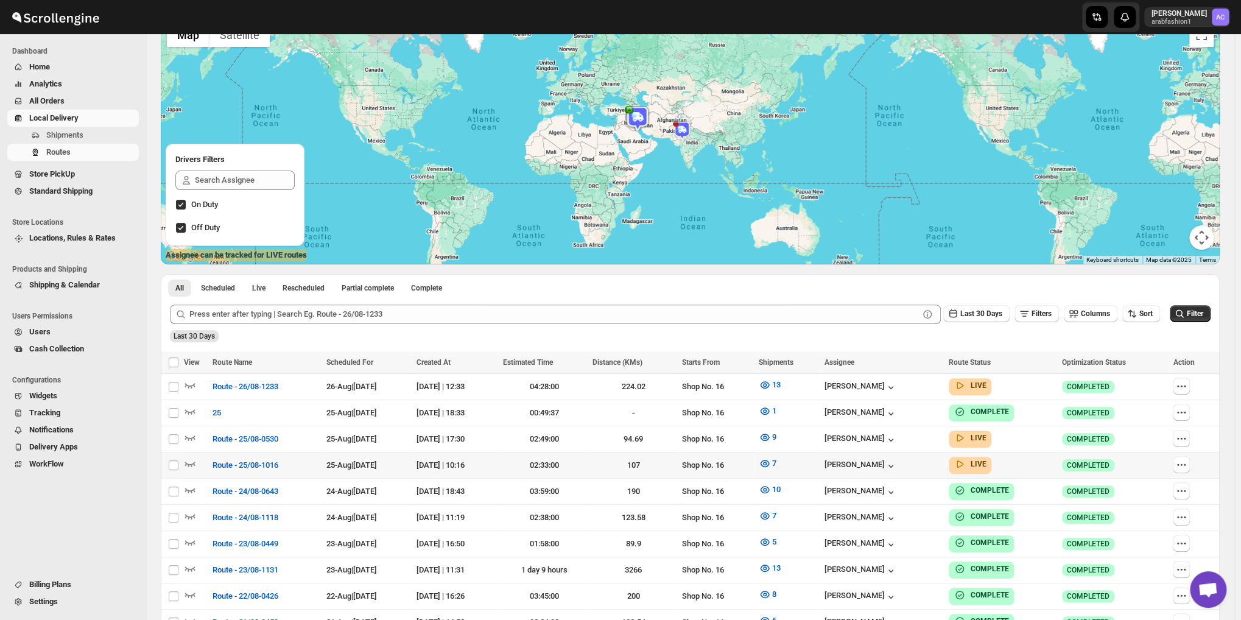
drag, startPoint x: 317, startPoint y: 461, endPoint x: 409, endPoint y: 454, distance: 92.8
click at [409, 454] on td "25-Aug | [DATE]" at bounding box center [368, 465] width 90 height 26
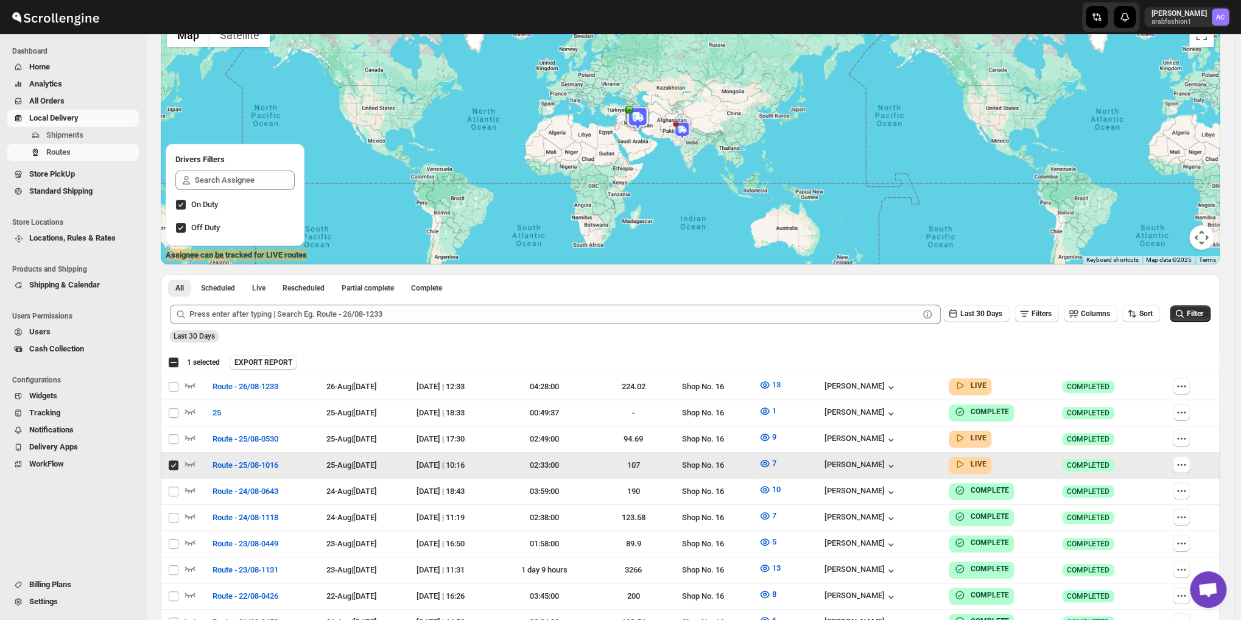
click at [170, 463] on input "Select route" at bounding box center [174, 465] width 10 height 10
checkbox input "false"
